Goal: Information Seeking & Learning: Learn about a topic

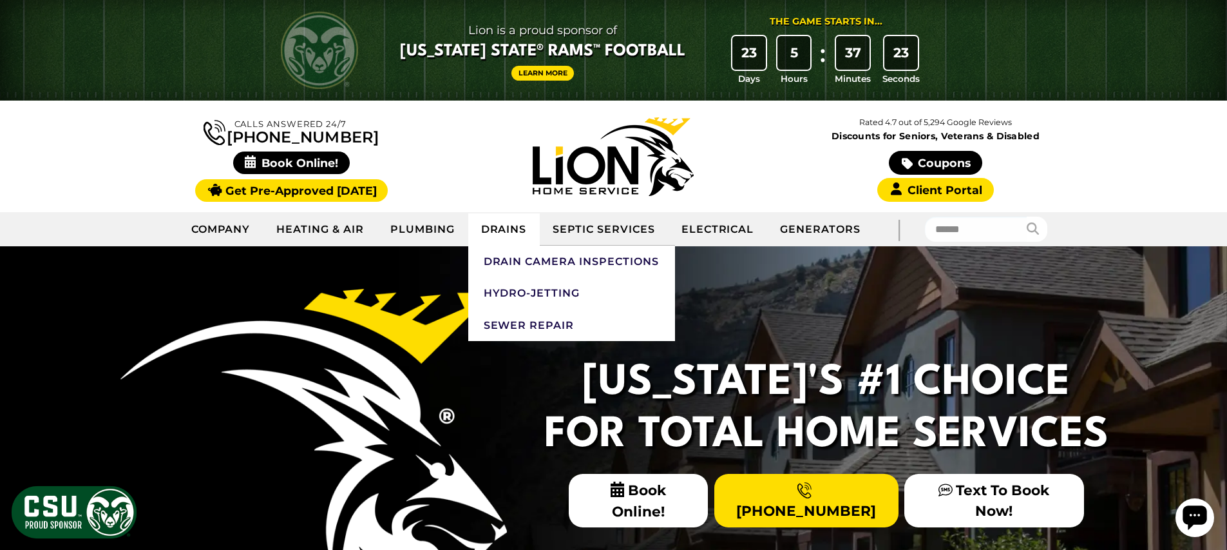
click at [514, 225] on link "Drains" at bounding box center [504, 229] width 72 height 32
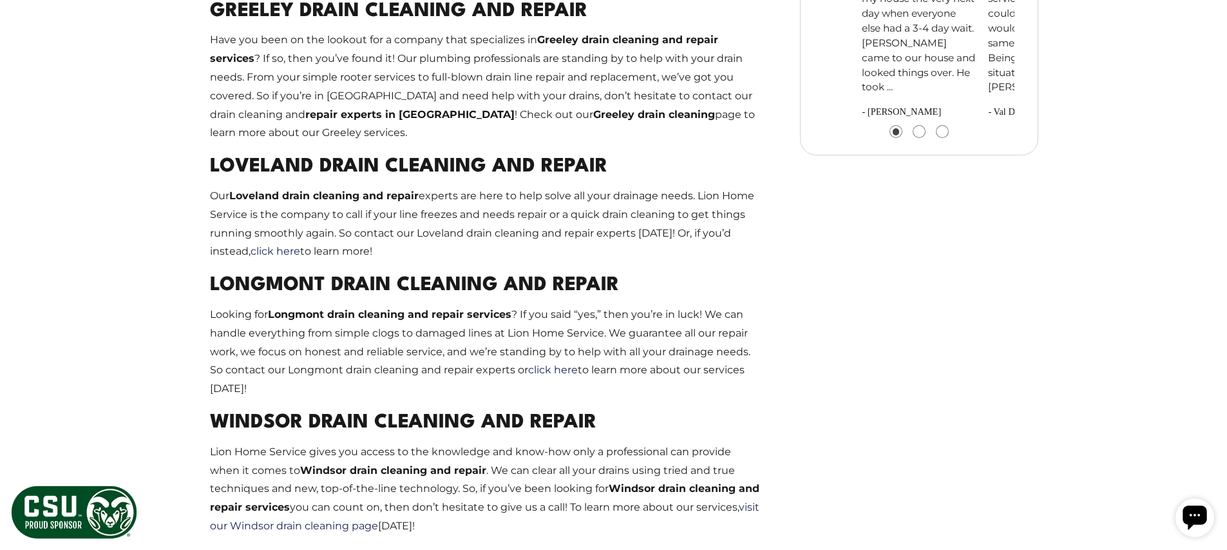
scroll to position [1269, 0]
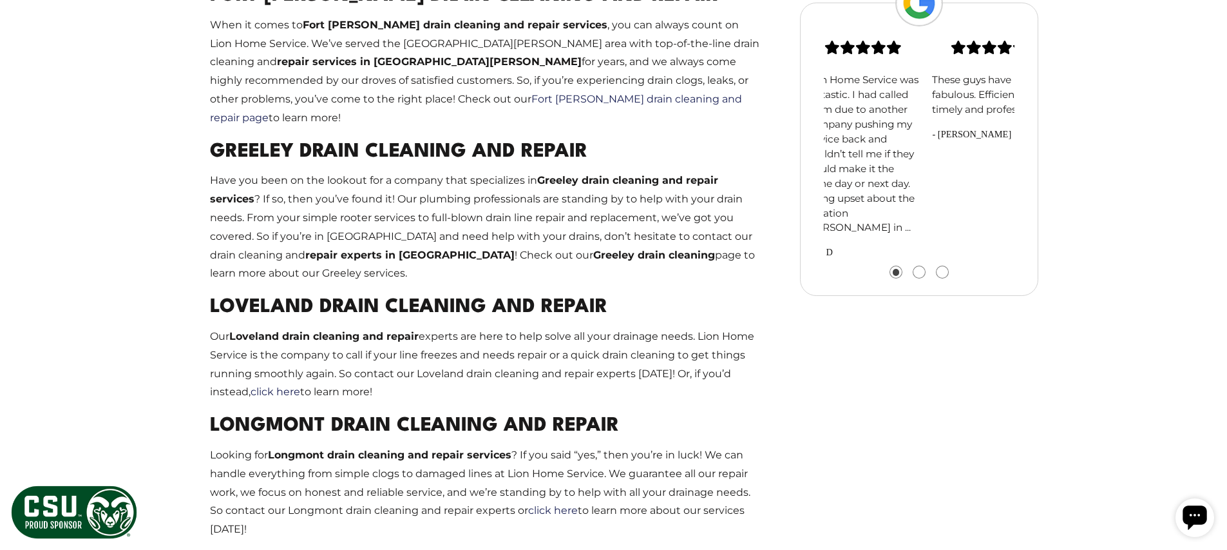
drag, startPoint x: 892, startPoint y: 180, endPoint x: 763, endPoint y: 198, distance: 130.2
click at [801, 184] on section "Lion Home Service was fantastic. I had called them due to another company pushi…" at bounding box center [919, 150] width 238 height 294
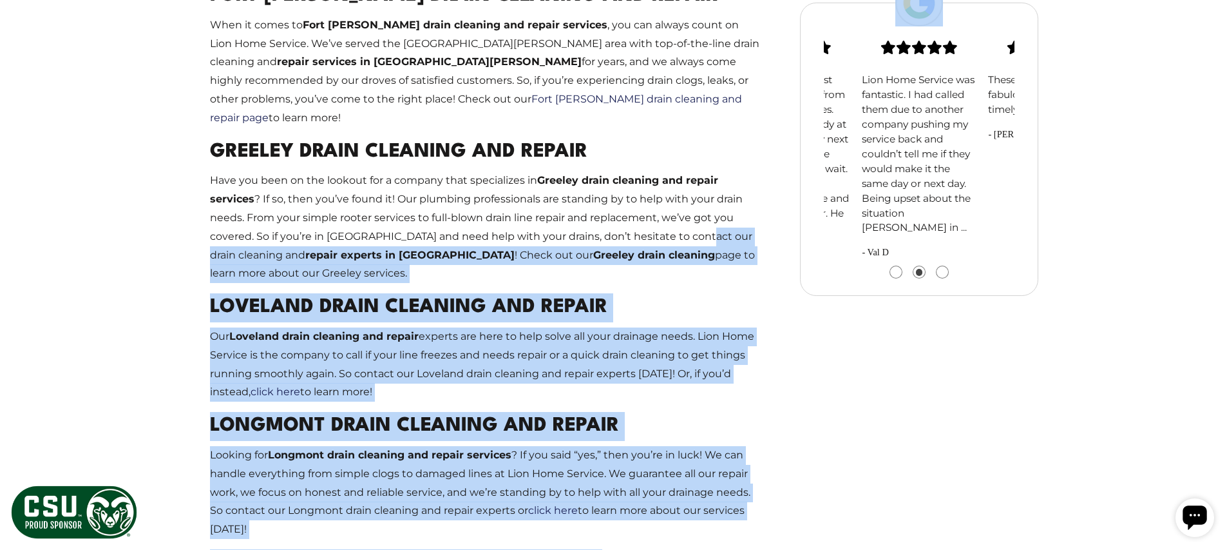
drag, startPoint x: 968, startPoint y: 182, endPoint x: 537, endPoint y: 183, distance: 431.0
click at [693, 169] on div "Drain Cleaning in [GEOGRAPHIC_DATA], [GEOGRAPHIC_DATA], [GEOGRAPHIC_DATA], [GEO…" at bounding box center [614, 221] width 870 height 1304
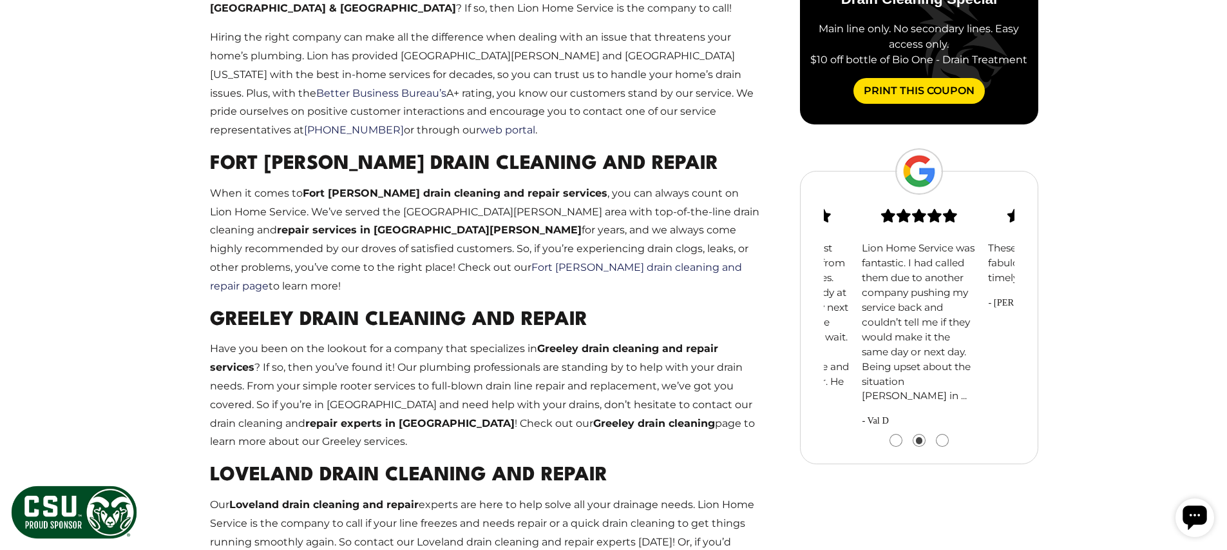
scroll to position [1239, 0]
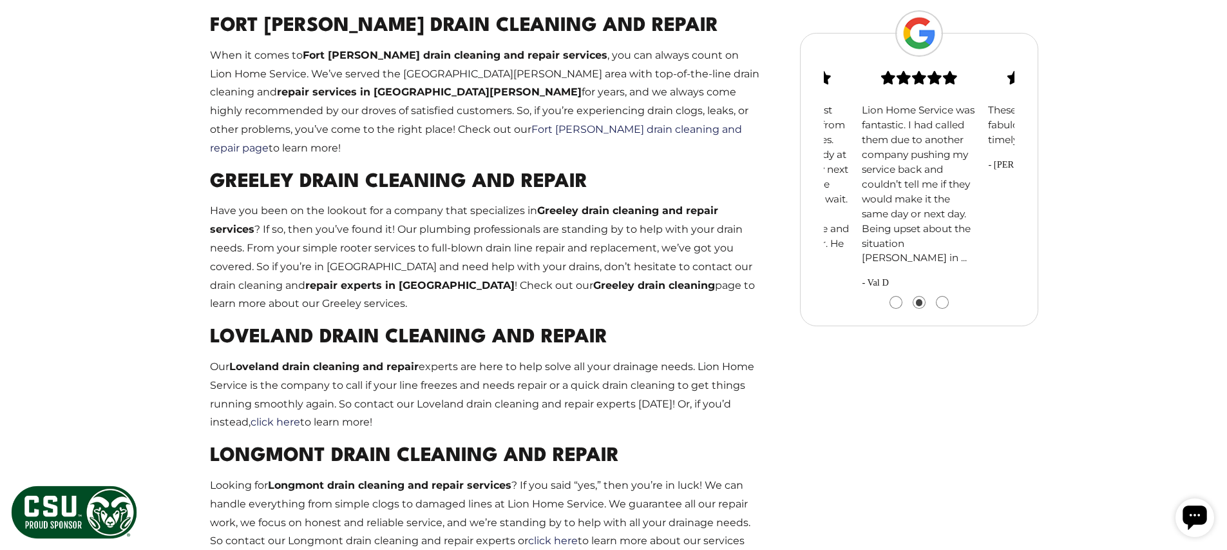
click at [939, 308] on button "Go to slide 3" at bounding box center [943, 302] width 12 height 12
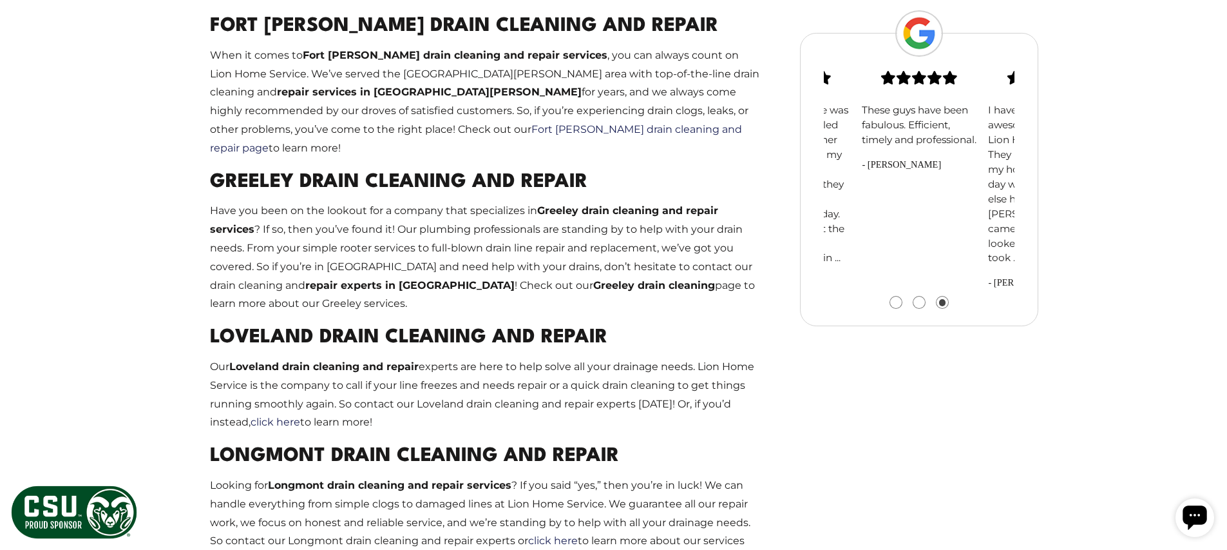
click at [939, 308] on button "Go to slide 3" at bounding box center [943, 302] width 12 height 12
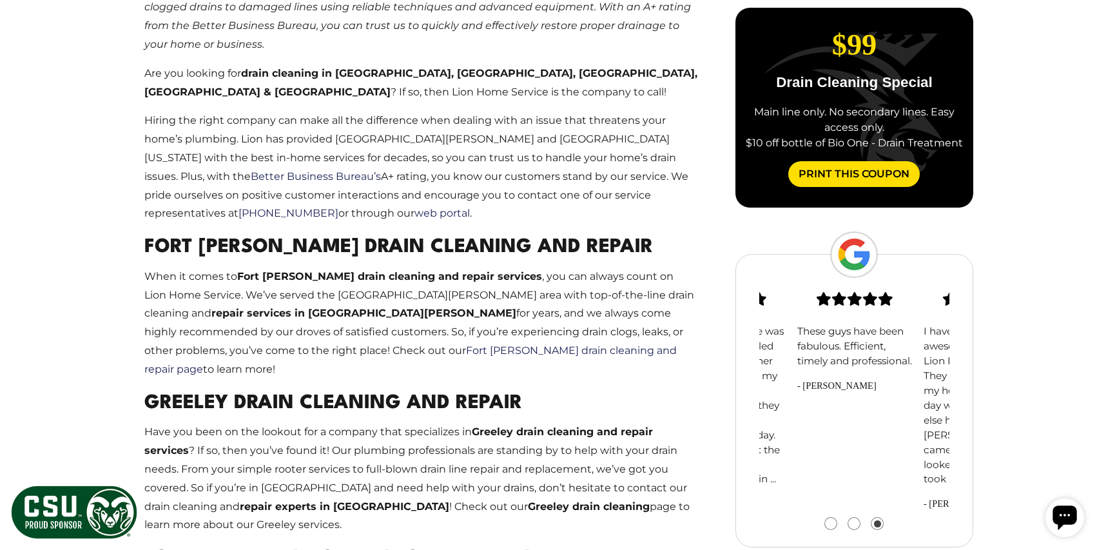
scroll to position [1006, 0]
drag, startPoint x: 932, startPoint y: 287, endPoint x: 649, endPoint y: 275, distance: 283.1
click at [664, 275] on div "Drain Cleaning in [GEOGRAPHIC_DATA], [GEOGRAPHIC_DATA], [GEOGRAPHIC_DATA], [GEO…" at bounding box center [548, 472] width 870 height 1304
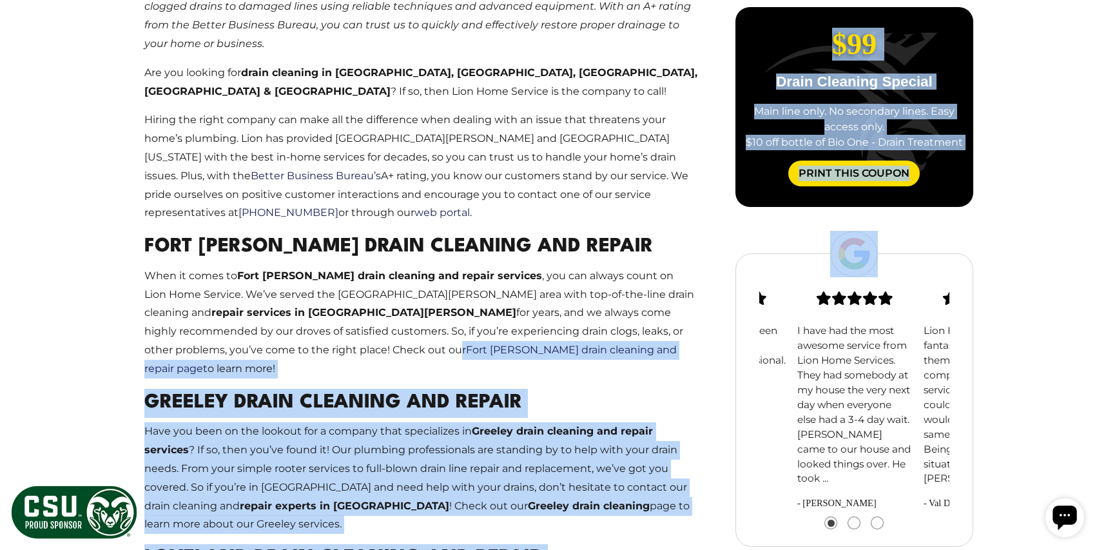
drag, startPoint x: 716, startPoint y: 385, endPoint x: 674, endPoint y: 390, distance: 42.8
click at [672, 385] on div "Drain Cleaning in [GEOGRAPHIC_DATA], [GEOGRAPHIC_DATA], [GEOGRAPHIC_DATA], [GEO…" at bounding box center [548, 472] width 870 height 1304
click at [845, 528] on li "Go to slide 2" at bounding box center [853, 523] width 23 height 12
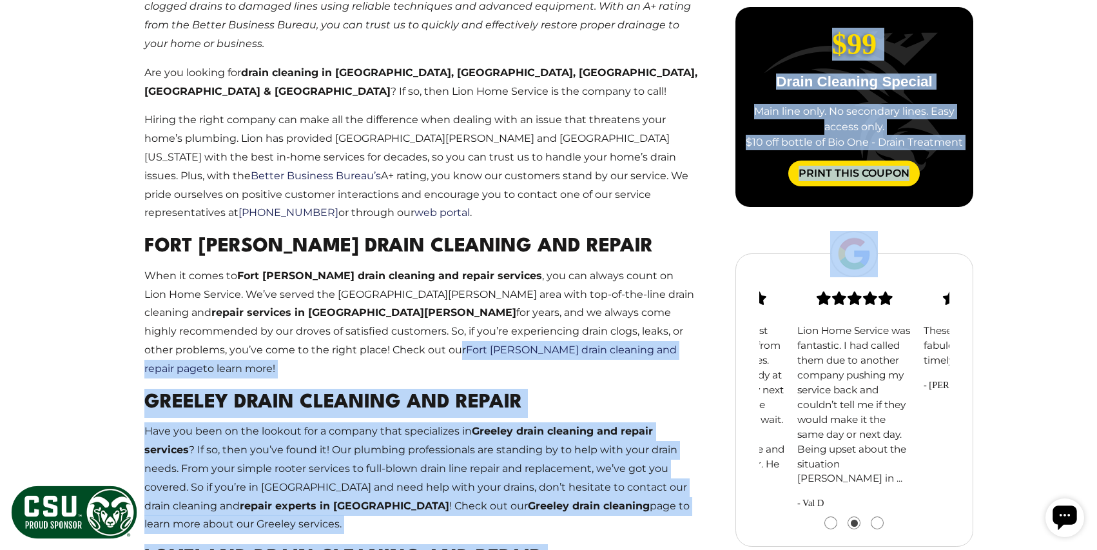
click at [867, 528] on li "Go to slide 3" at bounding box center [876, 523] width 23 height 12
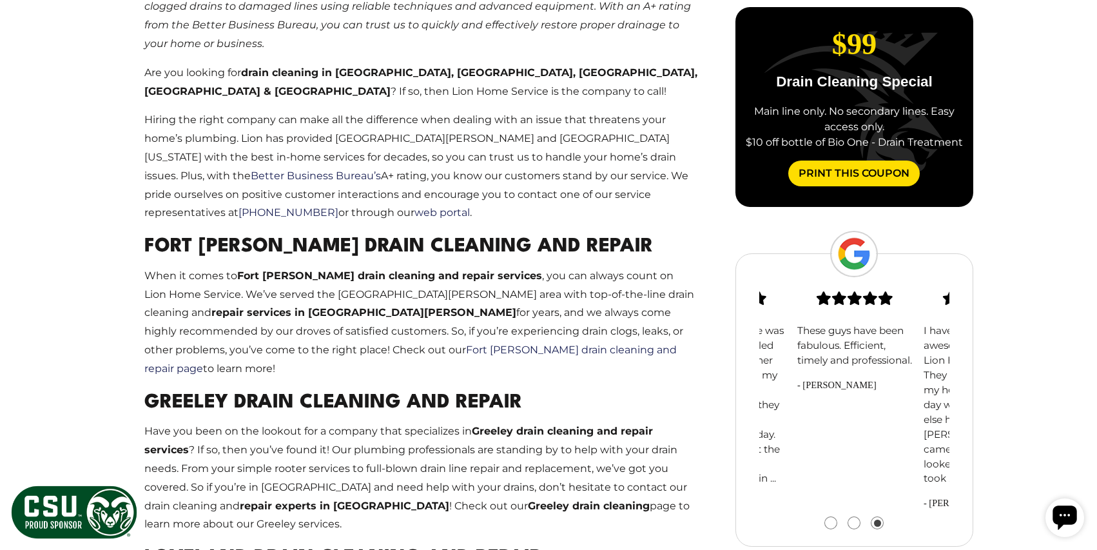
drag, startPoint x: 1010, startPoint y: 414, endPoint x: 999, endPoint y: 354, distance: 60.3
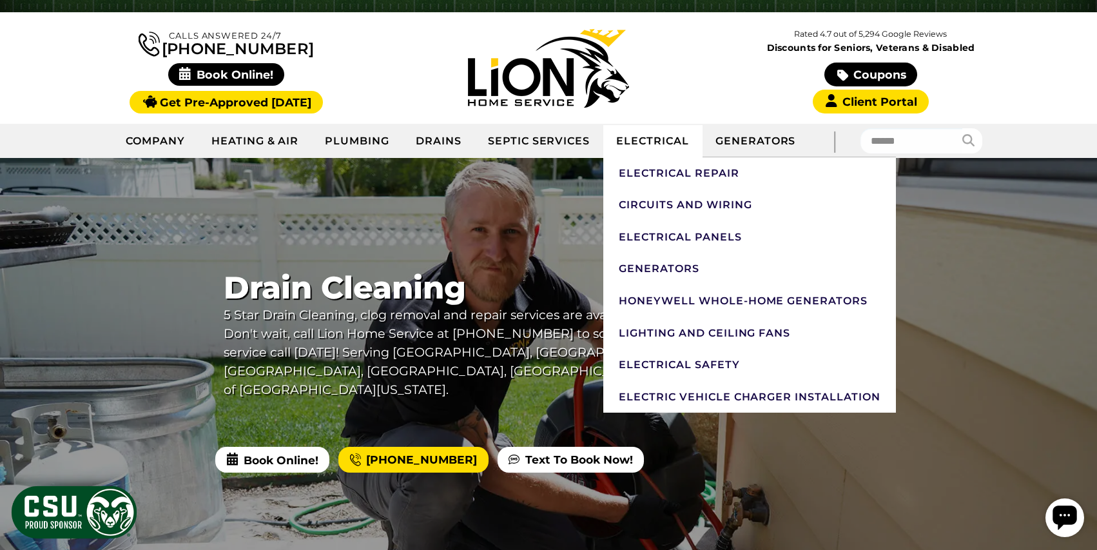
scroll to position [0, 0]
